Goal: Information Seeking & Learning: Check status

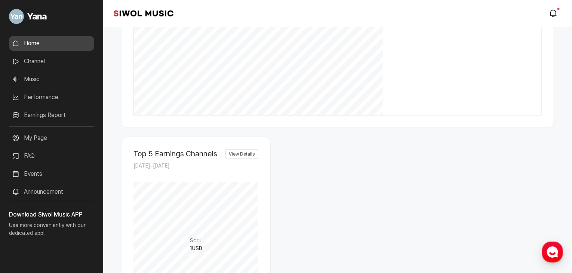
scroll to position [306, 0]
click at [44, 115] on link "Earnings Report" at bounding box center [51, 115] width 85 height 15
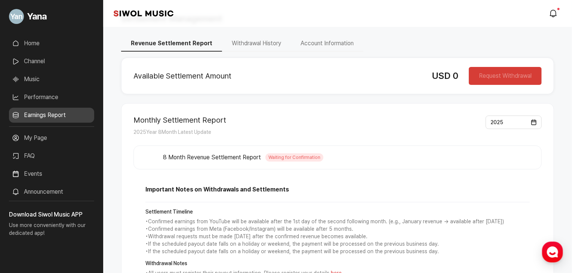
scroll to position [20, 0]
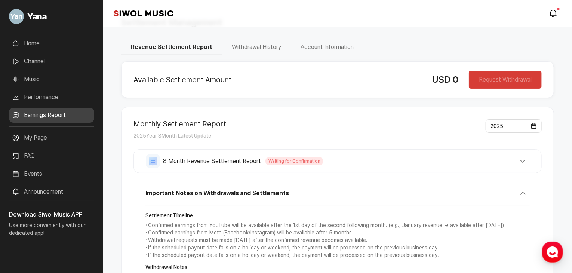
click at [56, 93] on link "Performance" at bounding box center [51, 97] width 85 height 15
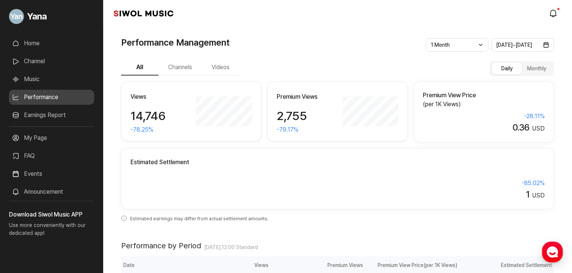
click at [223, 67] on button "Videos" at bounding box center [220, 68] width 37 height 16
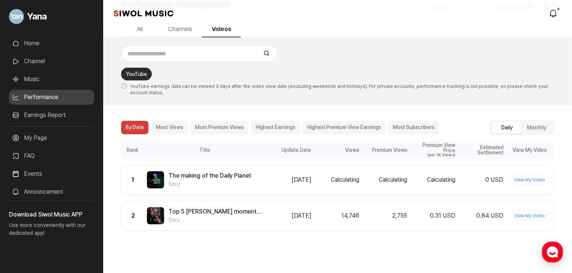
scroll to position [40, 0]
